Goal: Task Accomplishment & Management: Use online tool/utility

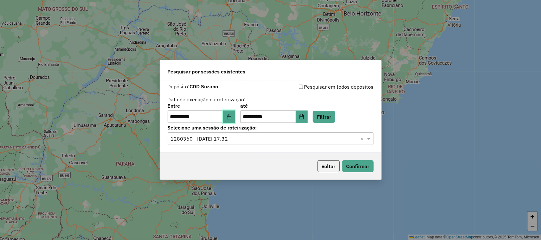
click at [231, 116] on icon "Choose Date" at bounding box center [229, 117] width 4 height 5
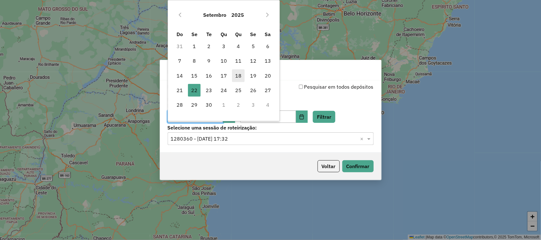
click at [242, 78] on span "18" at bounding box center [238, 75] width 13 height 13
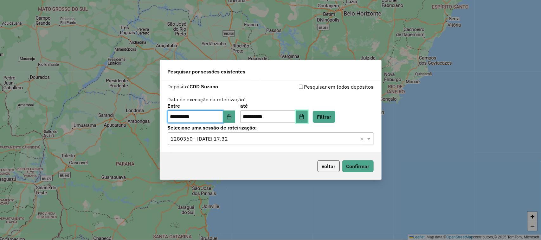
click at [305, 118] on icon "Choose Date" at bounding box center [301, 117] width 5 height 5
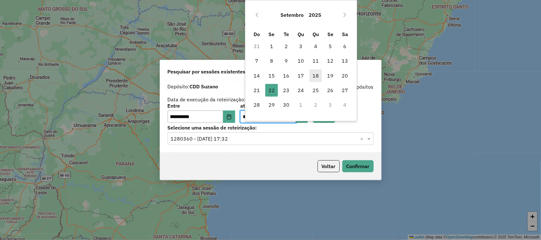
click at [317, 76] on span "18" at bounding box center [316, 75] width 13 height 13
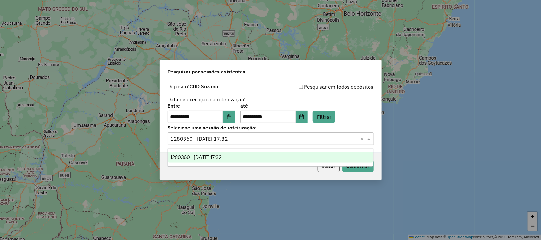
click at [266, 140] on input "text" at bounding box center [264, 139] width 187 height 8
click at [332, 118] on button "Filtrar" at bounding box center [324, 117] width 23 height 12
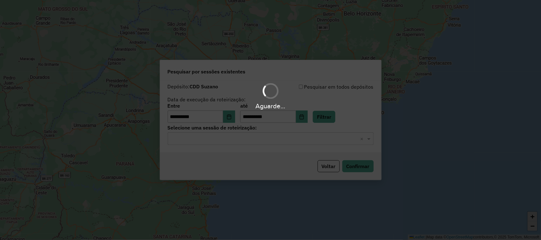
click at [232, 137] on input "text" at bounding box center [264, 139] width 187 height 8
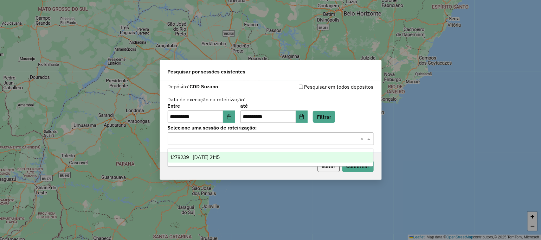
click at [235, 151] on ng-dropdown-panel "1278239 - 18/09/2025 21:15" at bounding box center [271, 158] width 206 height 18
click at [245, 159] on div "1278239 - 18/09/2025 21:15" at bounding box center [271, 157] width 206 height 11
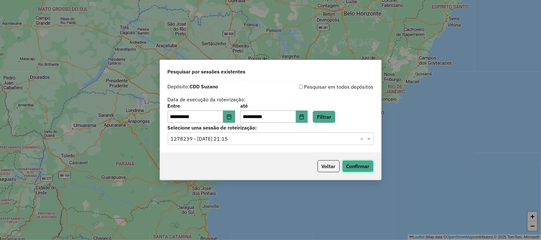
click at [358, 164] on button "Confirmar" at bounding box center [358, 166] width 31 height 12
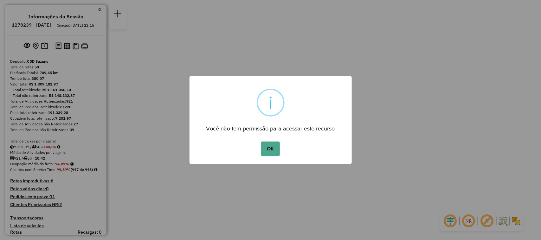
click at [261, 142] on button "OK" at bounding box center [270, 149] width 19 height 15
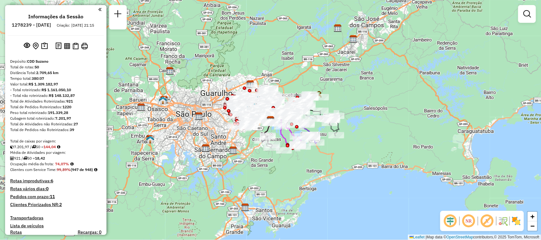
scroll to position [881, 0]
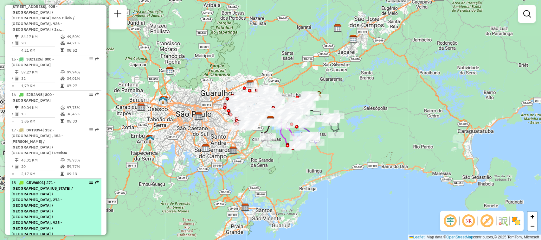
click at [73, 180] on div "18 - CRW6S01 | 271 - [GEOGRAPHIC_DATA][US_STATE] / [GEOGRAPHIC_DATA] / [GEOGRAP…" at bounding box center [44, 217] width 67 height 74
select select "**********"
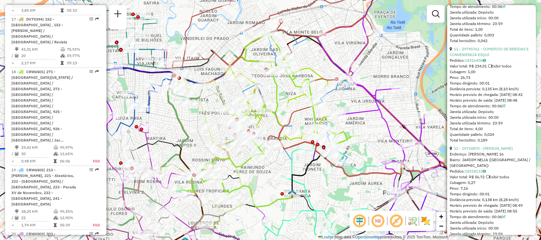
scroll to position [1507, 0]
